Goal: Browse casually

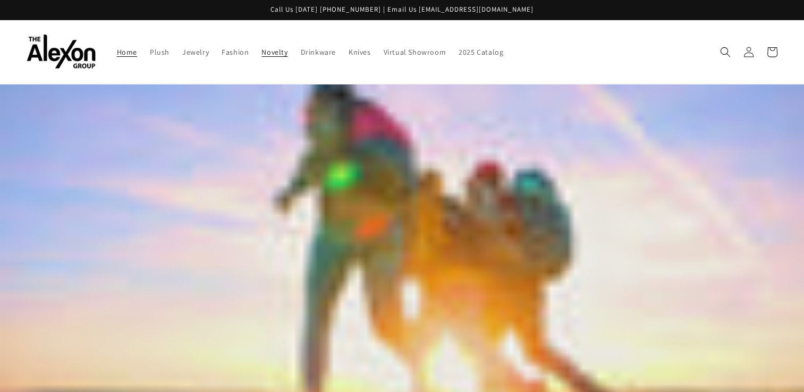
click at [261, 48] on span "Novelty" at bounding box center [274, 52] width 26 height 10
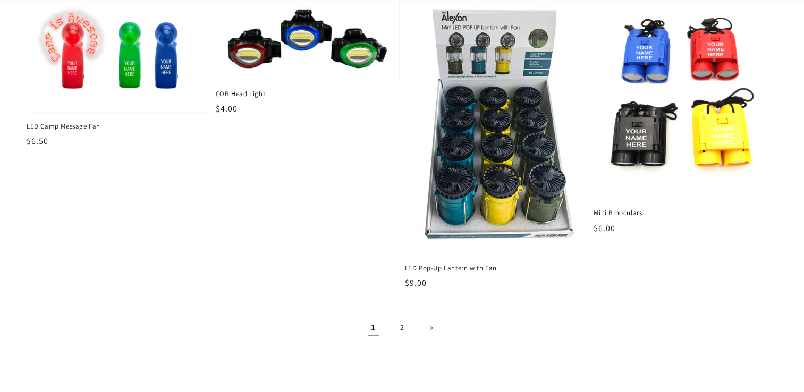
scroll to position [1553, 0]
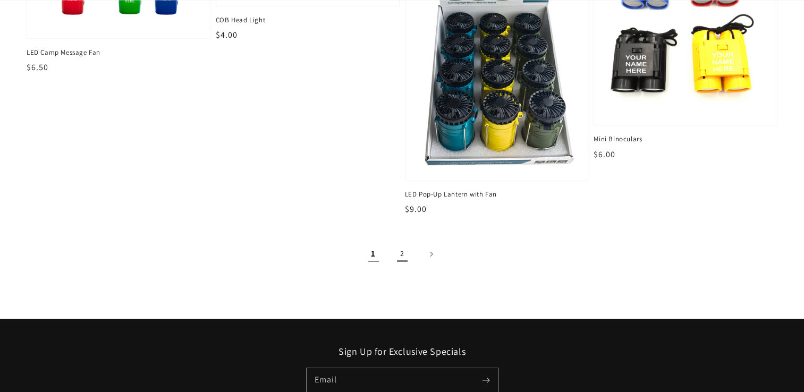
click at [400, 242] on link "2" at bounding box center [401, 253] width 23 height 23
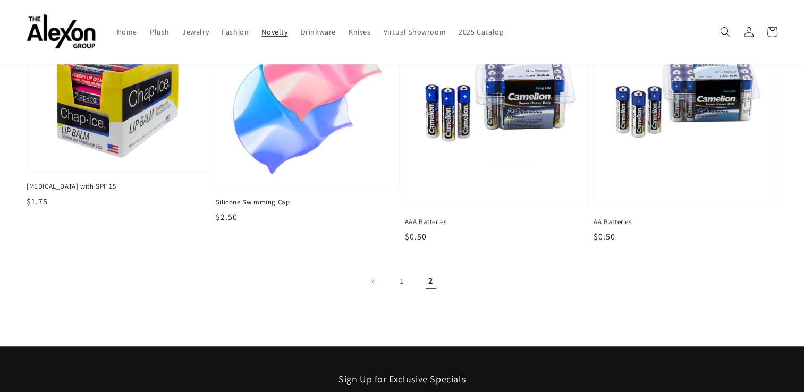
scroll to position [662, 0]
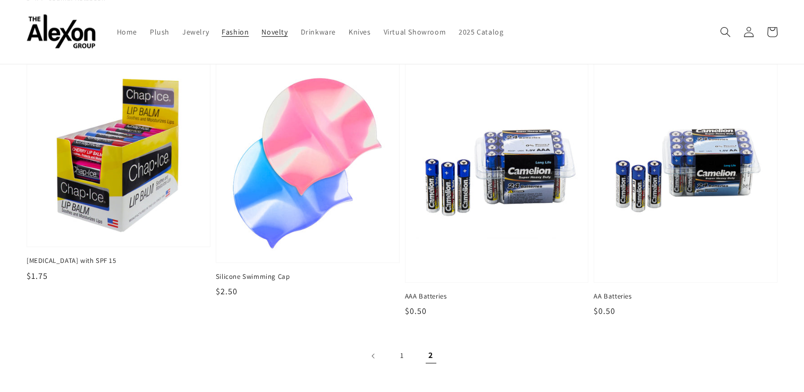
click at [224, 27] on span "Fashion" at bounding box center [235, 32] width 27 height 10
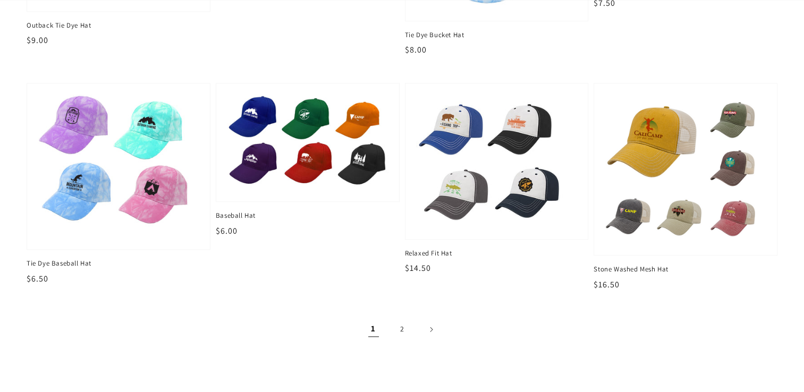
scroll to position [1296, 0]
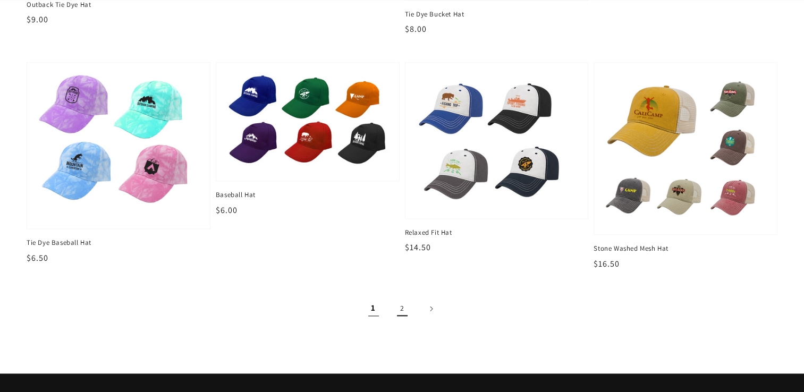
click at [405, 297] on link "2" at bounding box center [401, 308] width 23 height 23
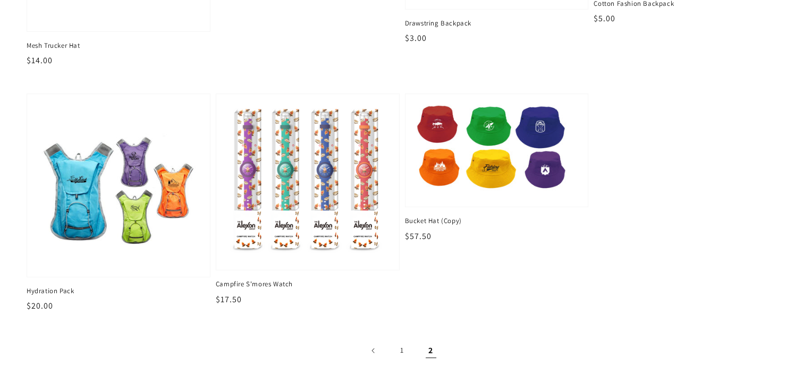
scroll to position [319, 0]
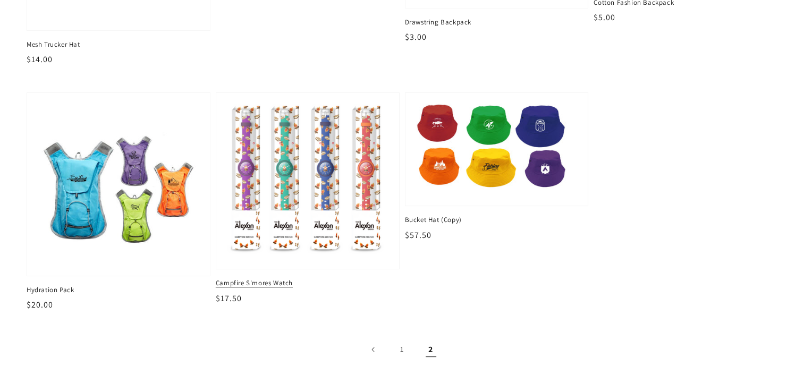
click at [303, 160] on img at bounding box center [307, 180] width 166 height 159
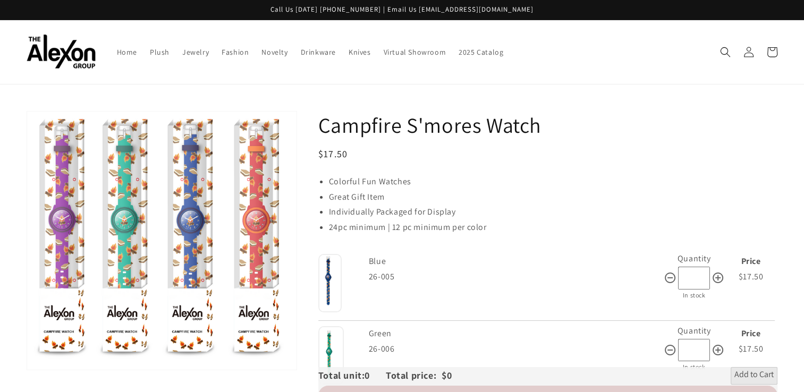
click at [593, 132] on div "Campfire S'mores Watch Regular price $17.50 Regular price Sale price $17.50 Uni…" at bounding box center [547, 346] width 459 height 470
click at [182, 47] on span "Jewelry" at bounding box center [195, 52] width 27 height 10
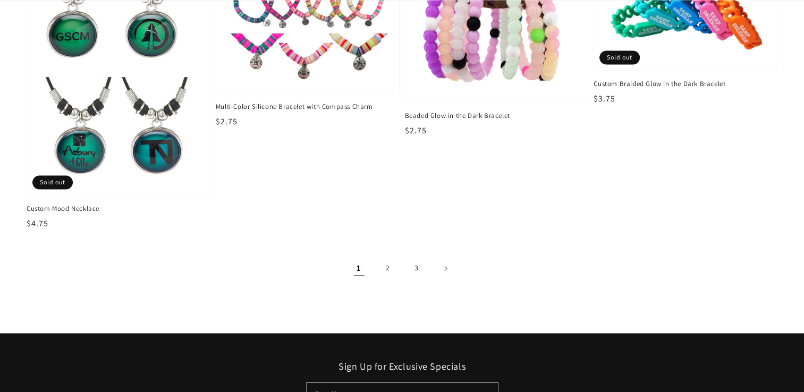
scroll to position [1700, 0]
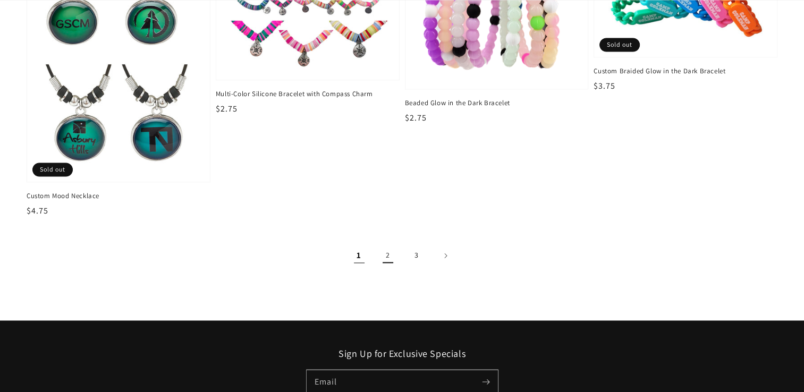
click at [385, 245] on link "2" at bounding box center [387, 255] width 23 height 23
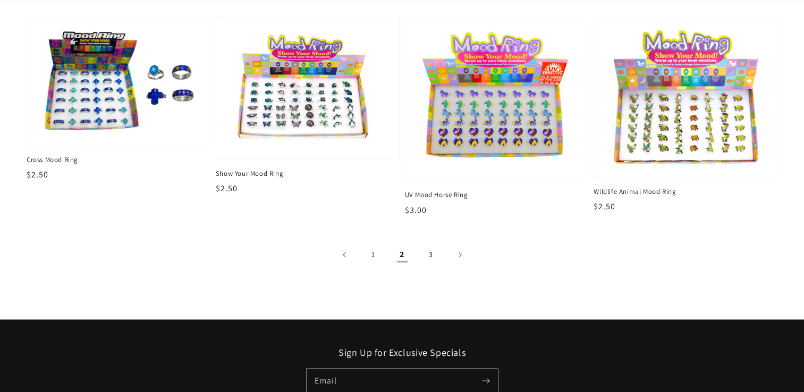
scroll to position [1891, 0]
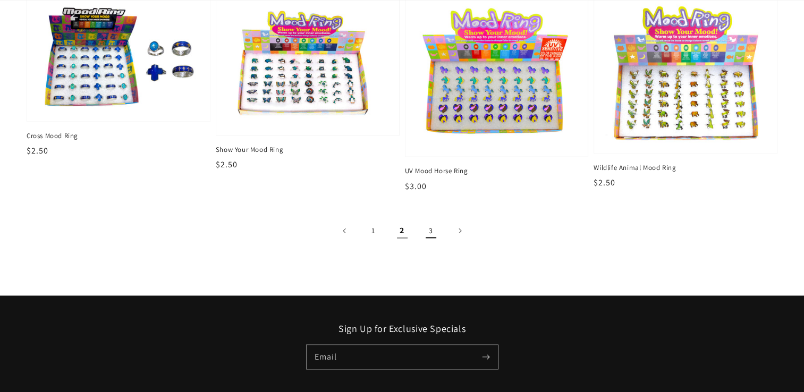
click at [430, 219] on link "3" at bounding box center [430, 230] width 23 height 23
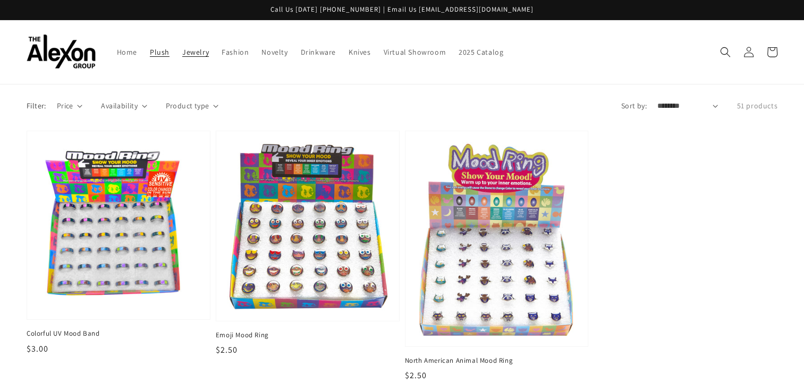
click at [150, 47] on span "Plush" at bounding box center [160, 52] width 20 height 10
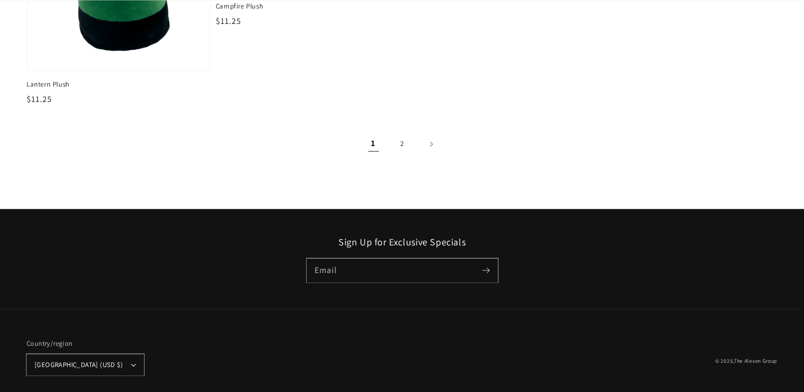
scroll to position [1810, 0]
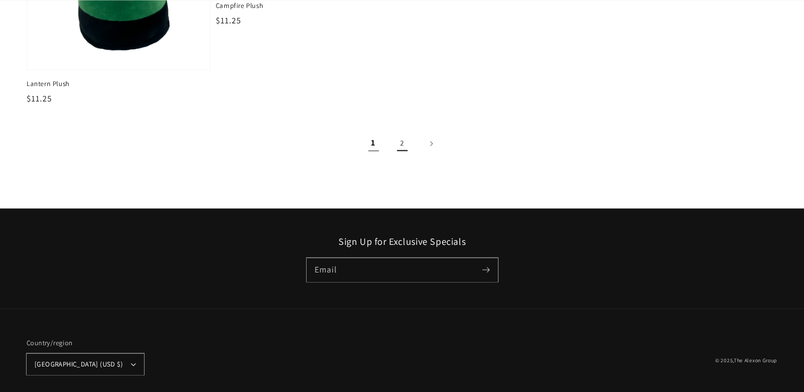
click at [401, 133] on link "2" at bounding box center [401, 143] width 23 height 23
